Goal: Task Accomplishment & Management: Complete application form

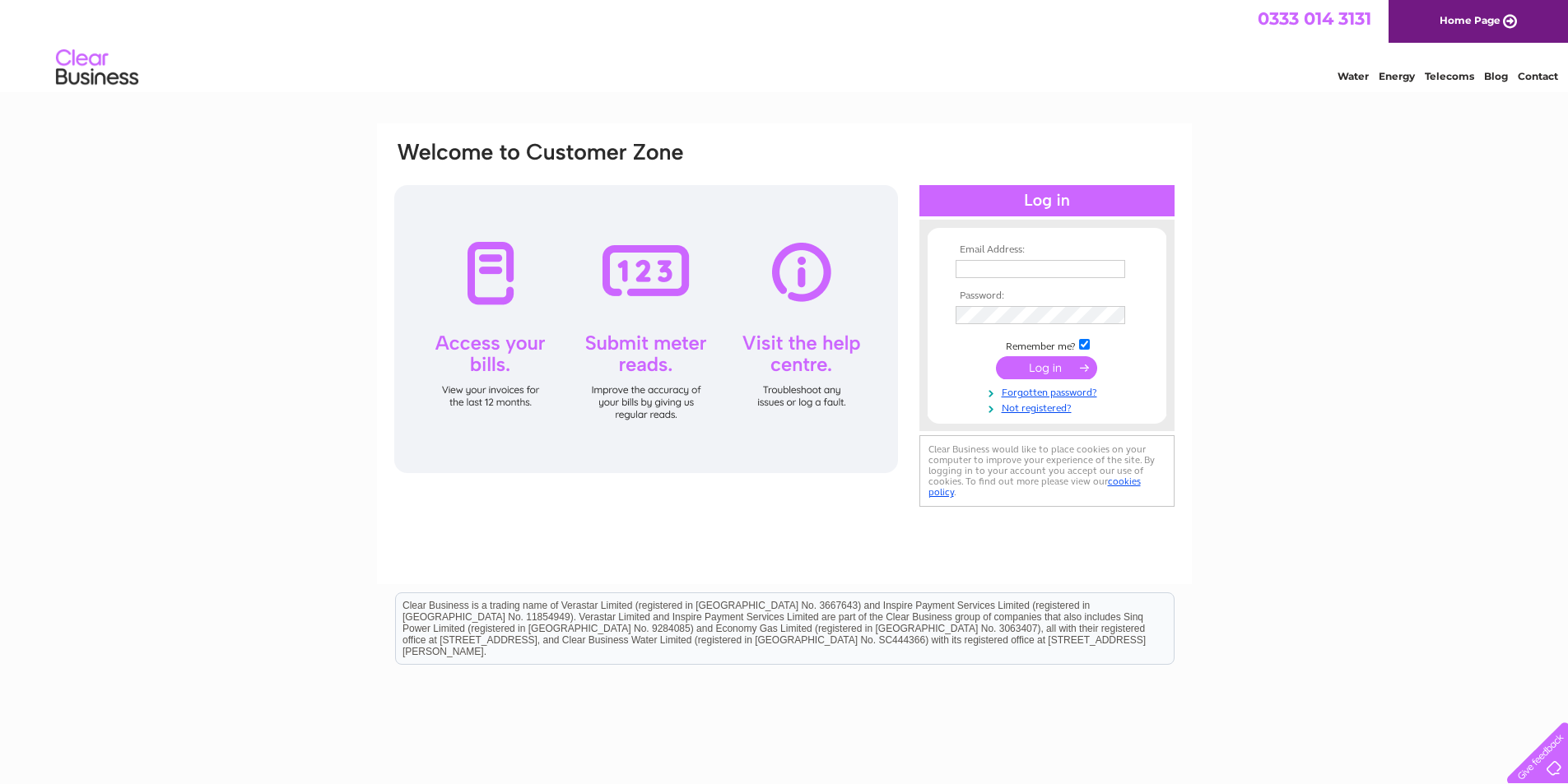
click at [516, 253] on div at bounding box center [646, 329] width 504 height 288
click at [1057, 390] on link "Forgotten password?" at bounding box center [1049, 391] width 187 height 16
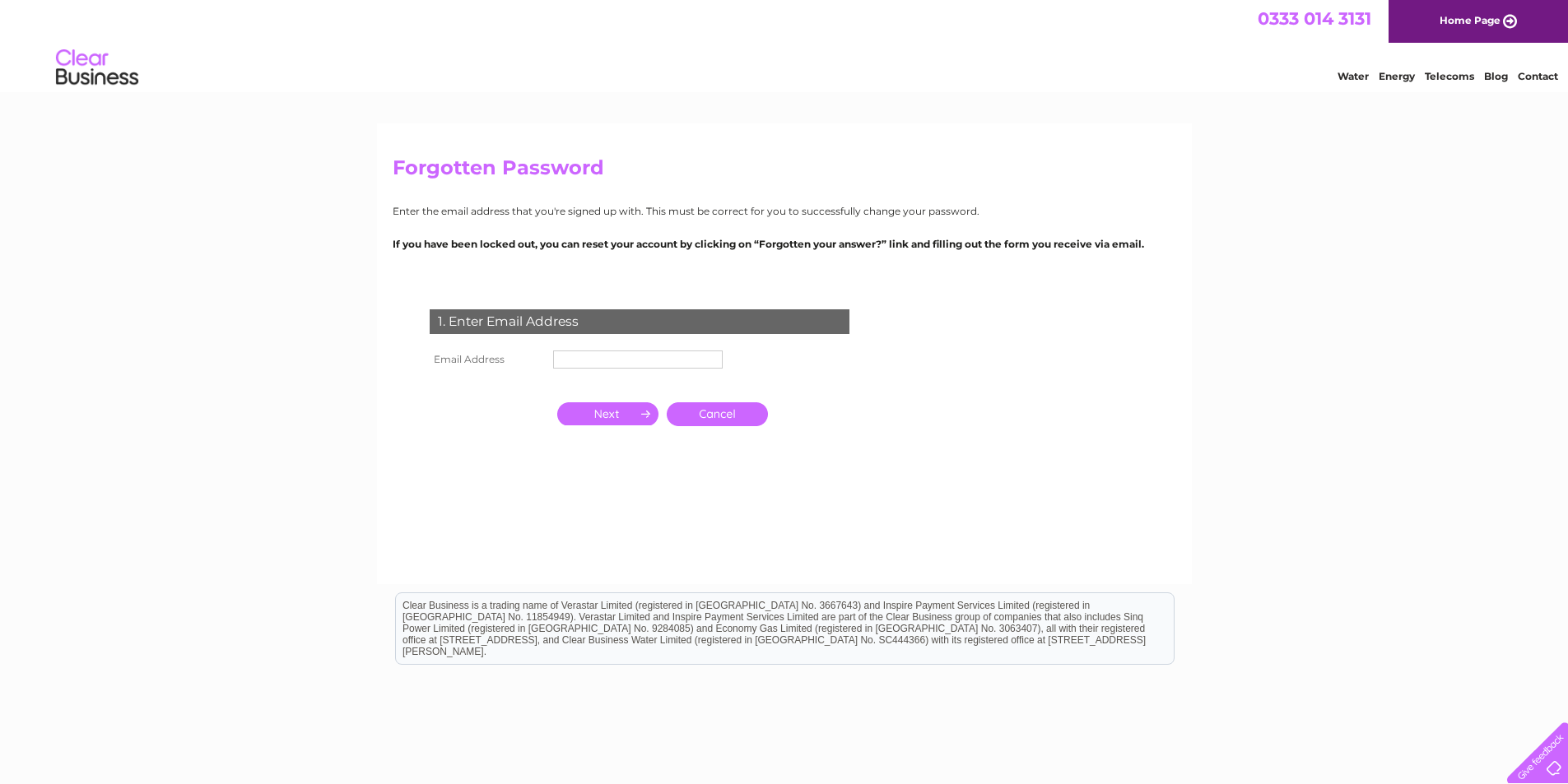
click at [577, 354] on input "text" at bounding box center [638, 359] width 170 height 18
click at [615, 408] on input "button" at bounding box center [608, 414] width 101 height 23
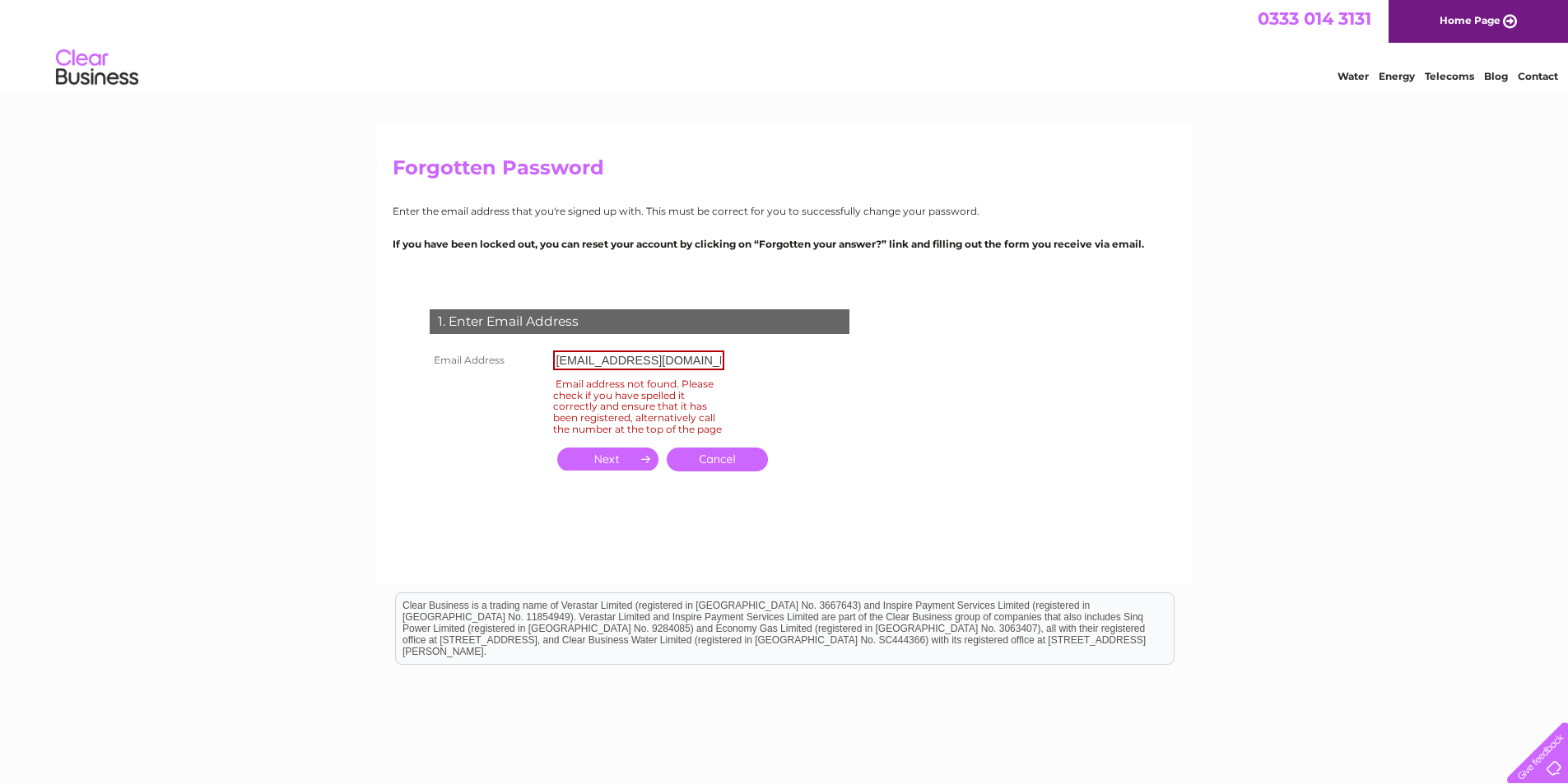
click at [683, 354] on input "admin@jcm-properties.co.uk" at bounding box center [639, 360] width 171 height 20
type input "account@jcmichaelgroups.com"
click at [907, 450] on form "1. Enter Email Address Email Address account@jcmichaelgroups.com Email address …" at bounding box center [784, 408] width 784 height 263
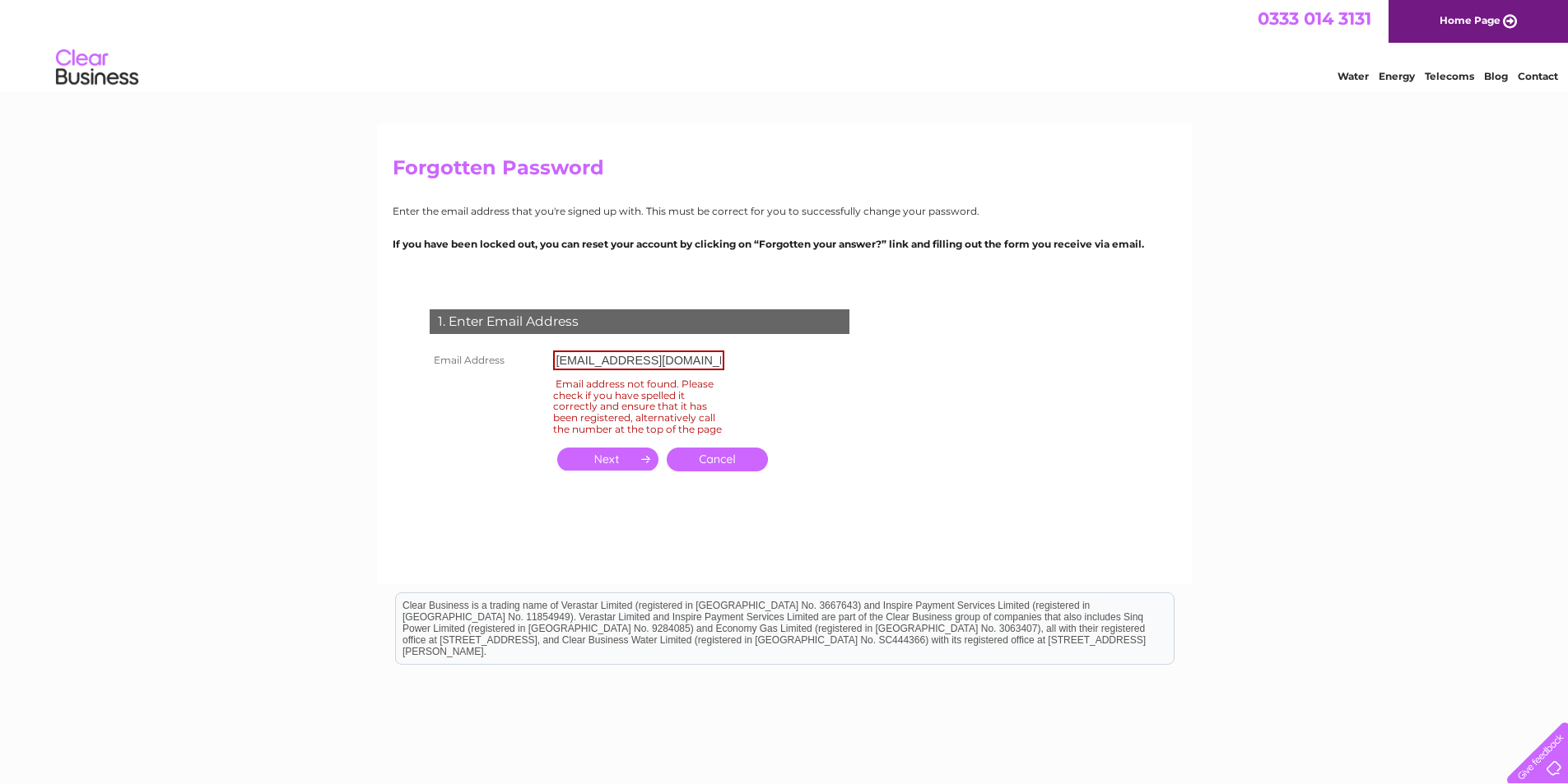
click at [602, 470] on input "button" at bounding box center [608, 459] width 101 height 23
click at [601, 465] on input "button" at bounding box center [608, 459] width 101 height 23
click at [601, 464] on input "button" at bounding box center [608, 459] width 101 height 23
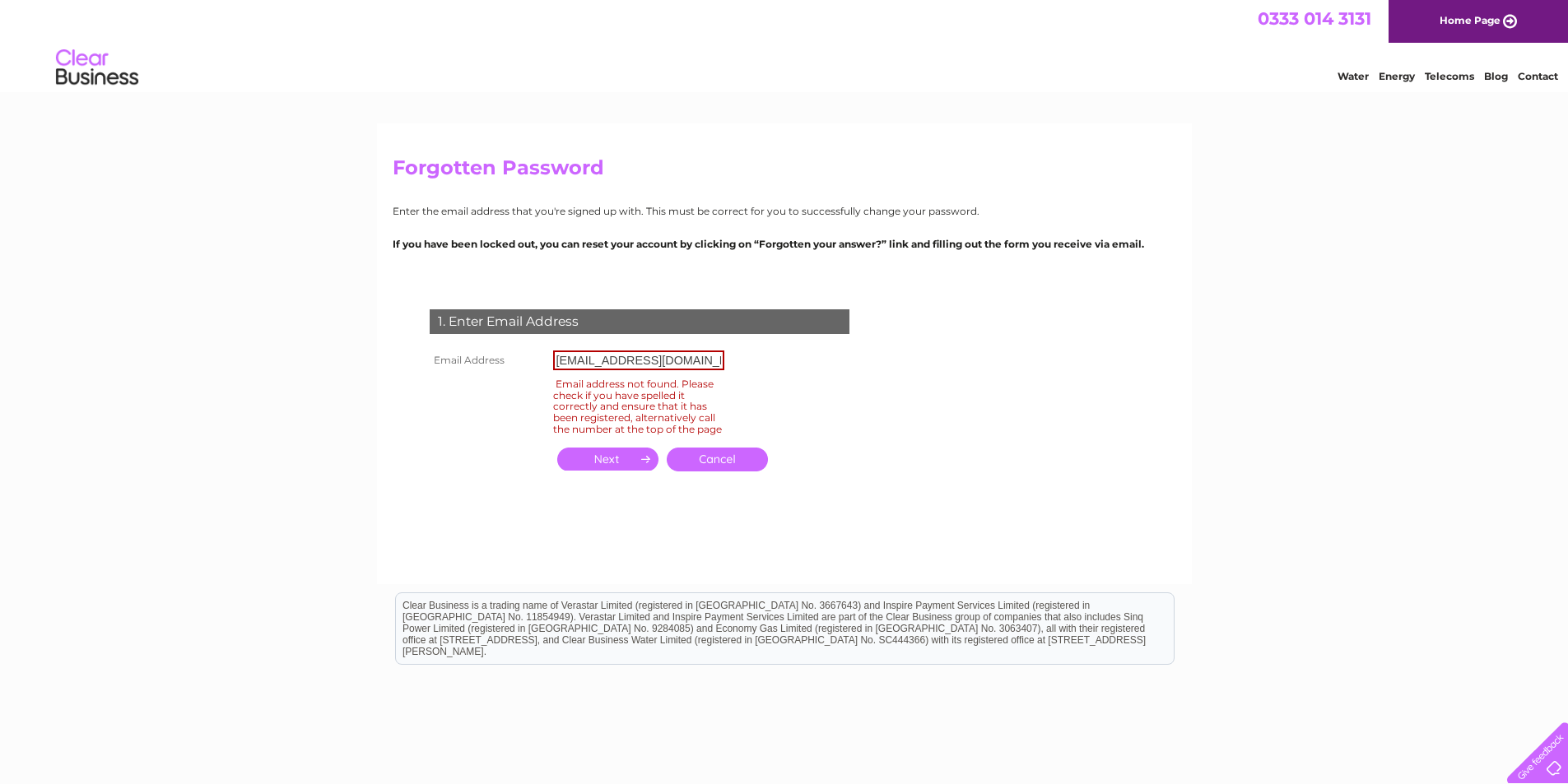
click at [601, 464] on input "button" at bounding box center [608, 459] width 101 height 23
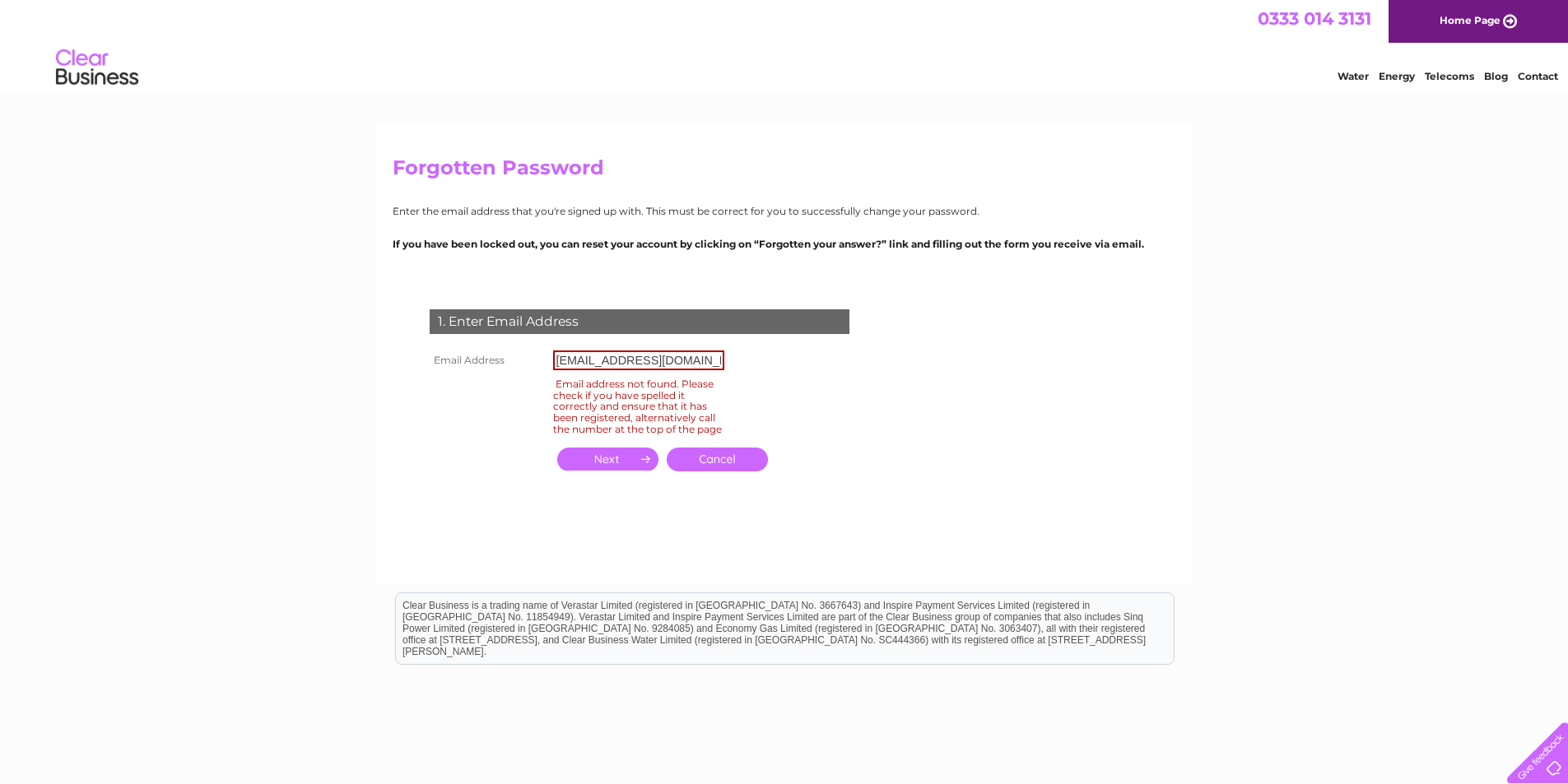
click at [601, 464] on input "button" at bounding box center [608, 459] width 101 height 23
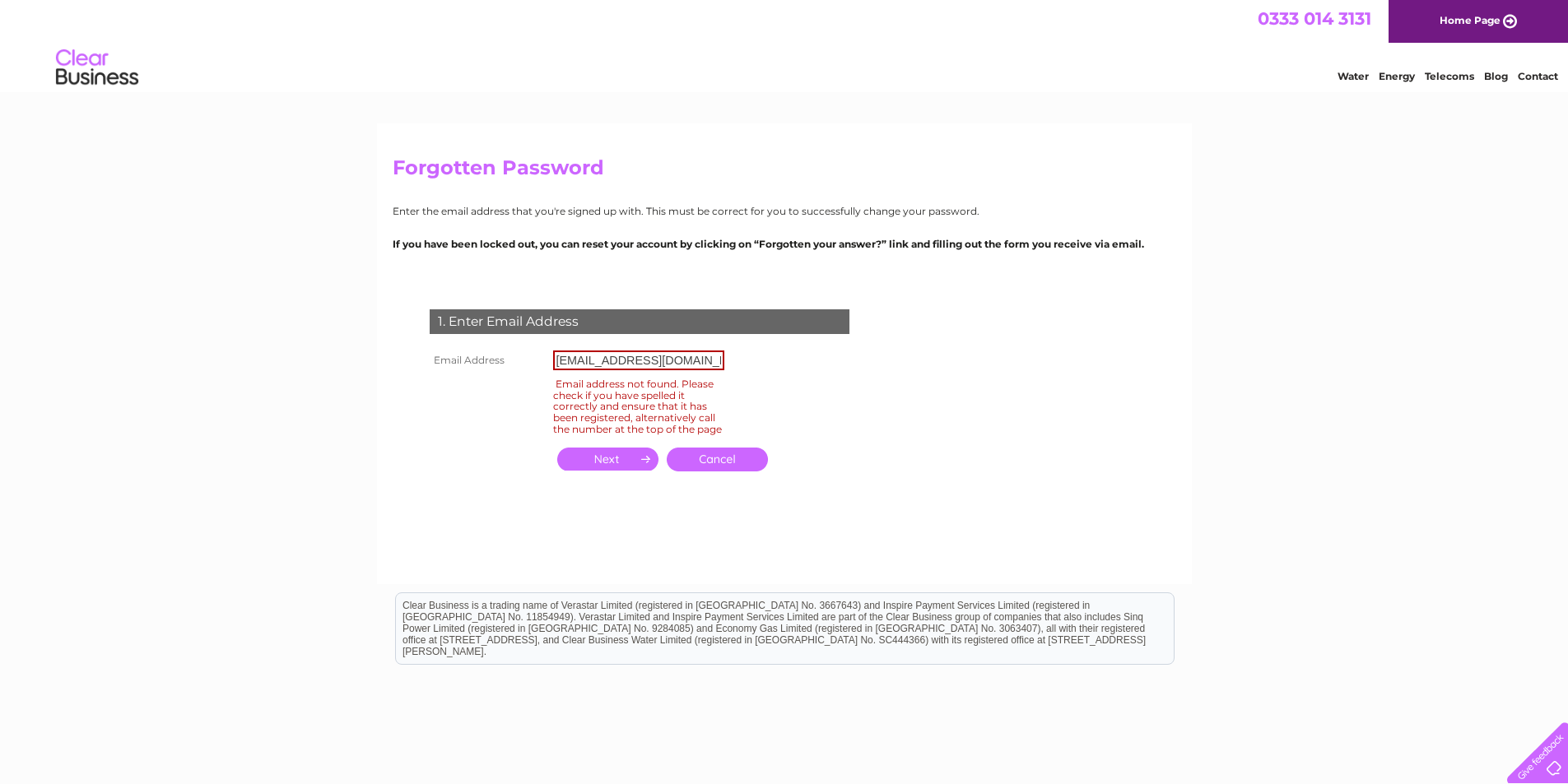
click at [601, 464] on input "button" at bounding box center [608, 459] width 101 height 23
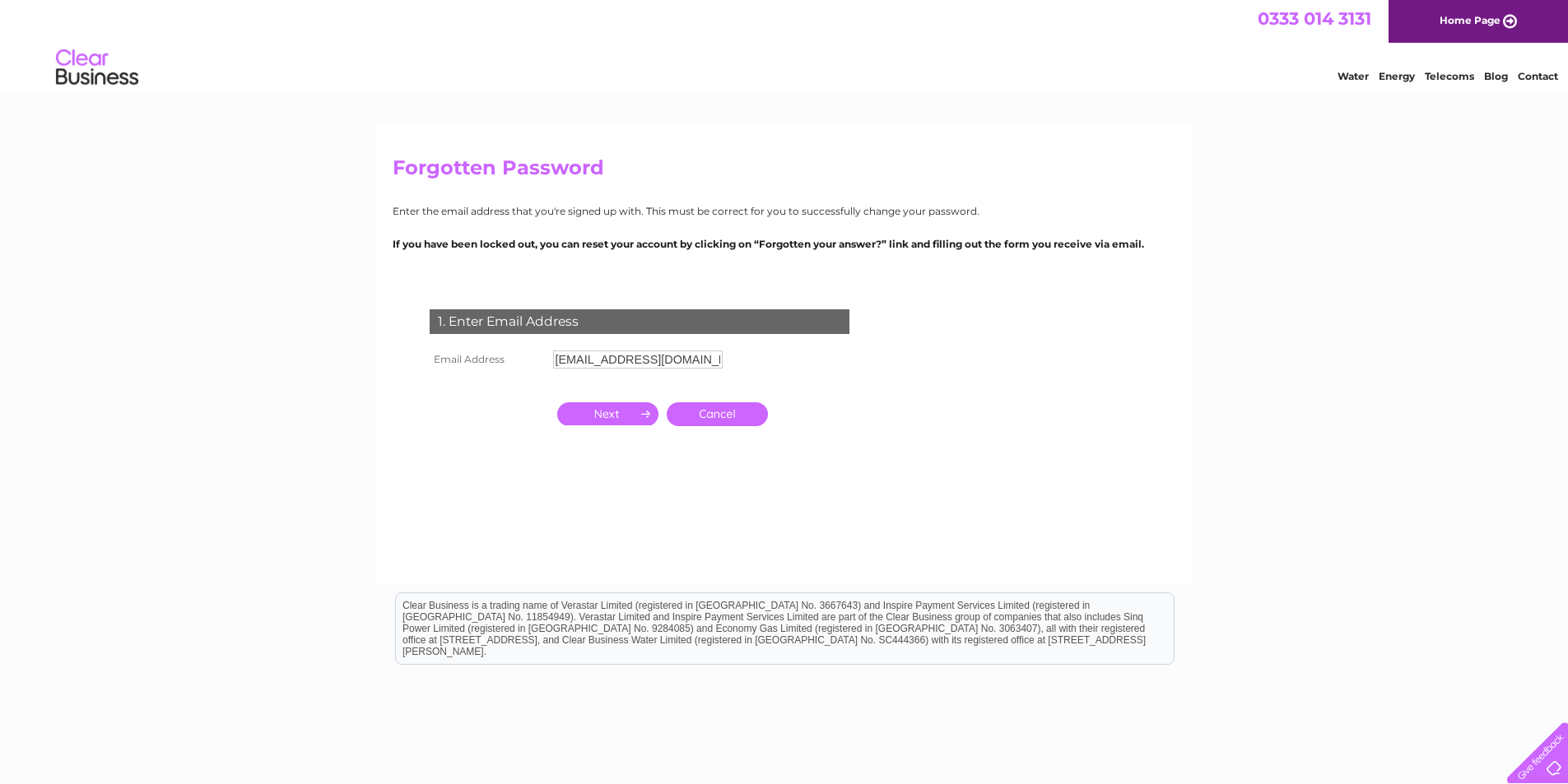
click at [601, 426] on input "button" at bounding box center [608, 414] width 101 height 23
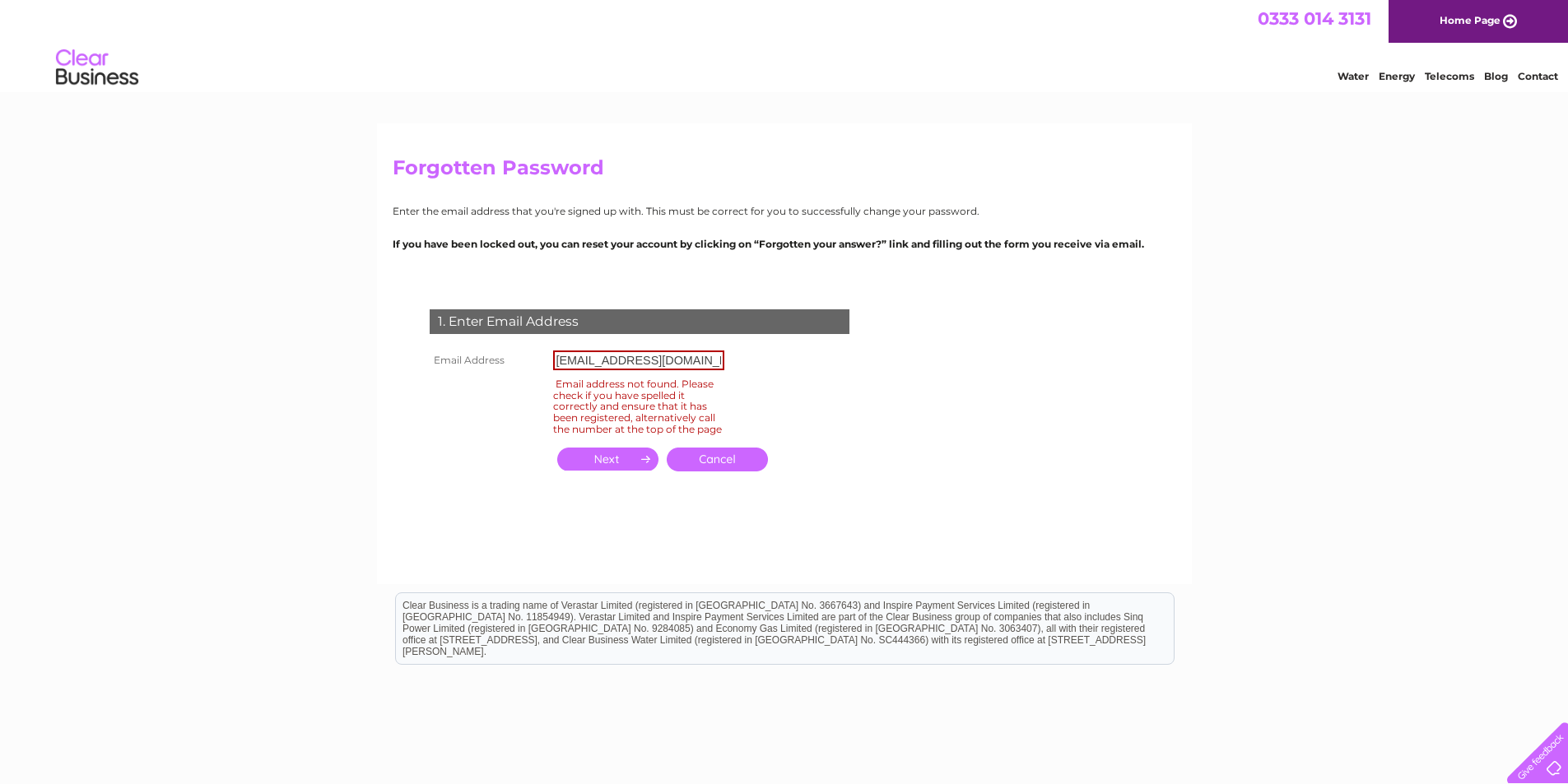
click at [68, 68] on img at bounding box center [97, 68] width 84 height 51
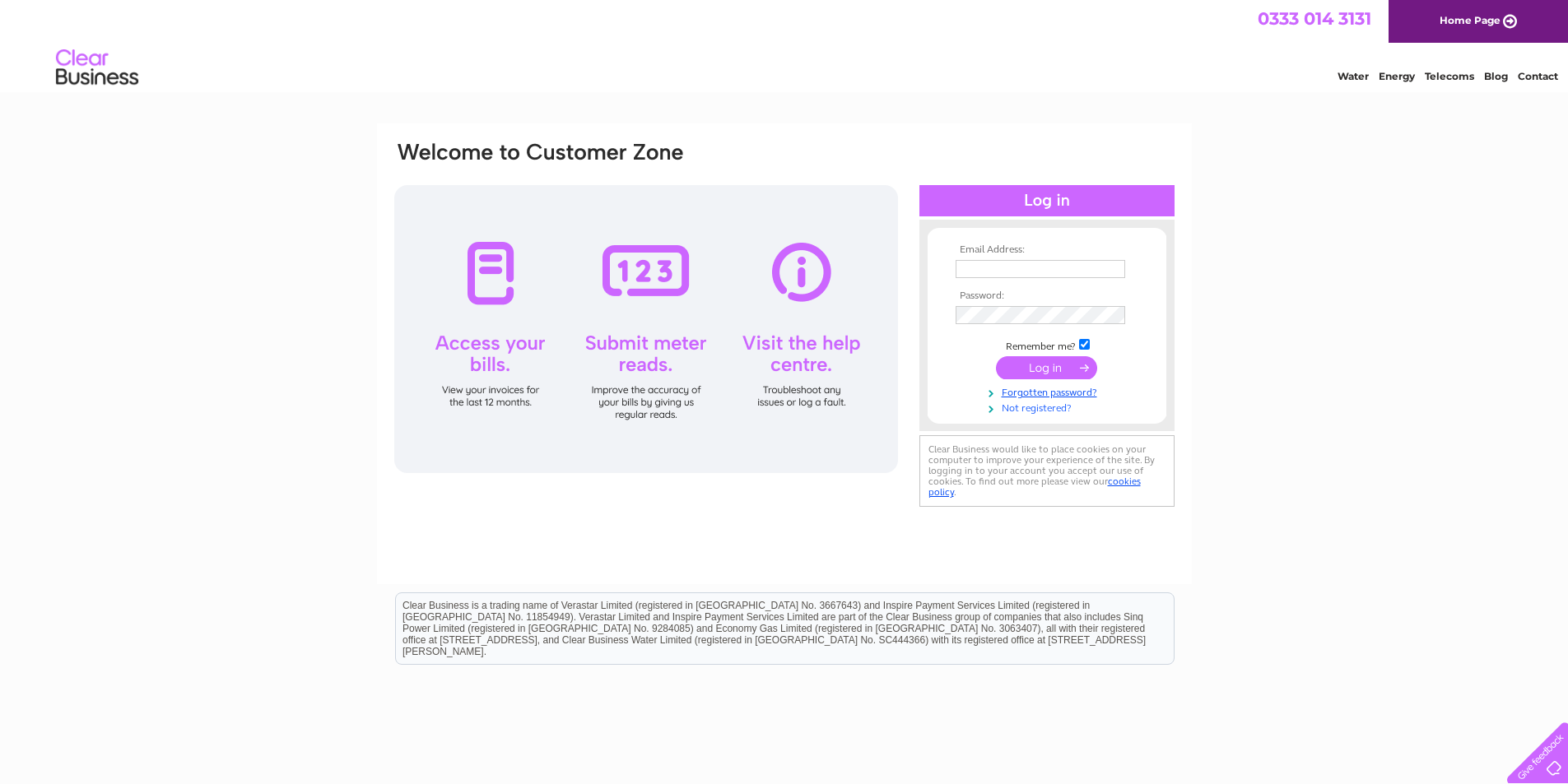
click at [1037, 411] on link "Not registered?" at bounding box center [1049, 406] width 187 height 16
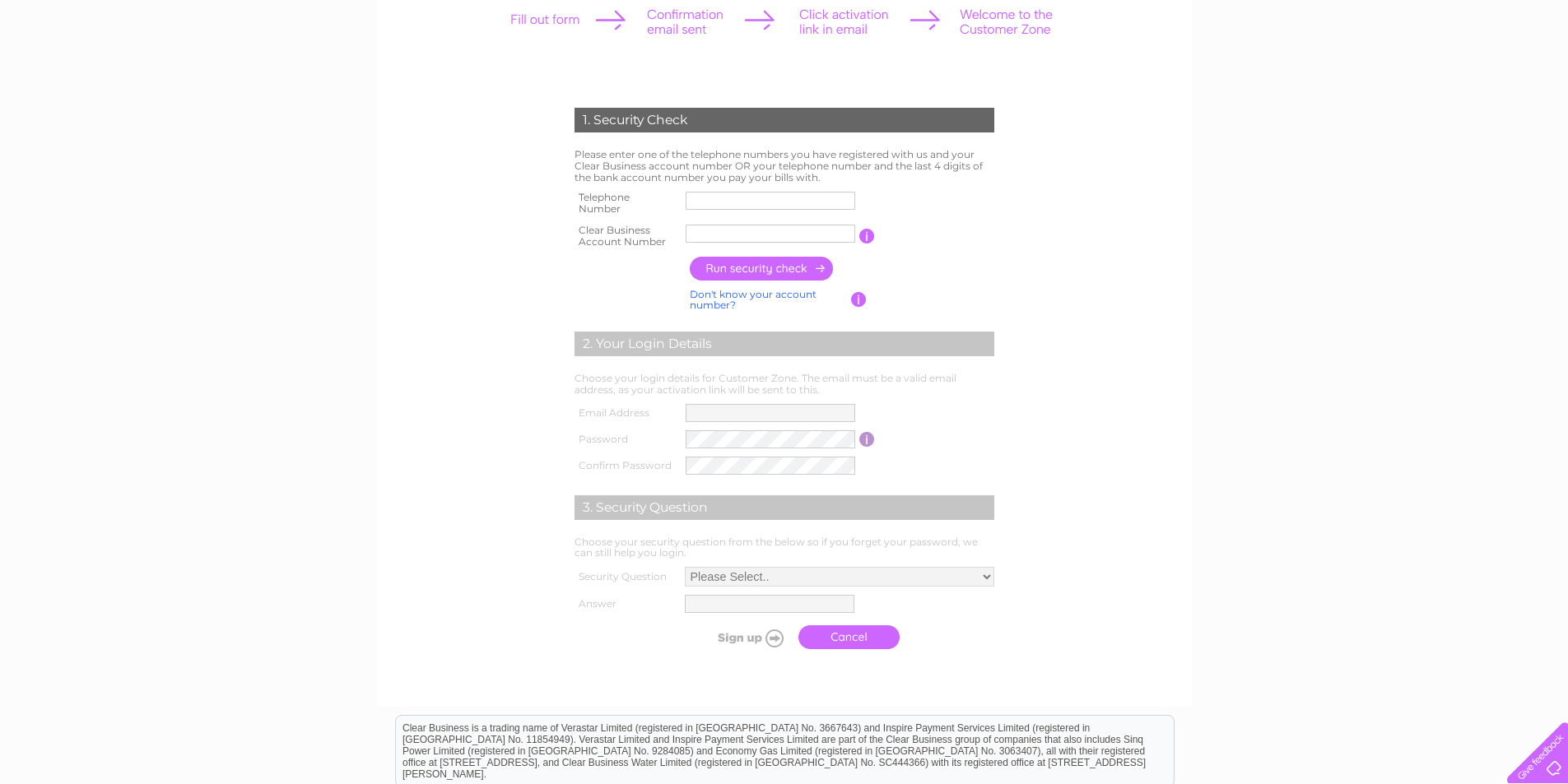
scroll to position [411, 0]
